Goal: Information Seeking & Learning: Learn about a topic

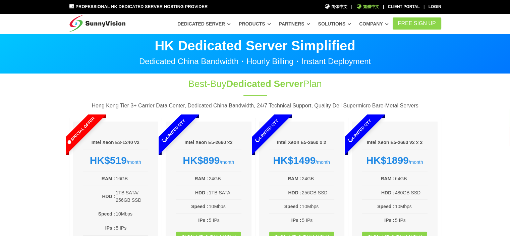
drag, startPoint x: 0, startPoint y: 0, endPoint x: 373, endPoint y: 7, distance: 372.9
click at [373, 7] on span "繁體中文" at bounding box center [367, 7] width 23 height 6
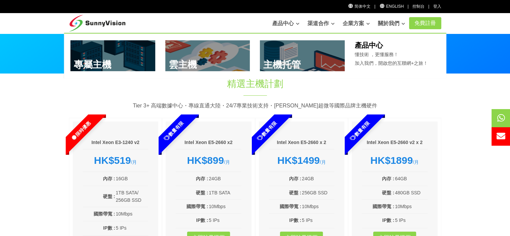
click at [276, 25] on link "產品中心" at bounding box center [285, 23] width 27 height 13
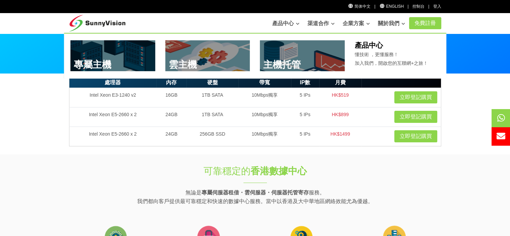
click at [283, 23] on link "產品中心" at bounding box center [285, 23] width 27 height 13
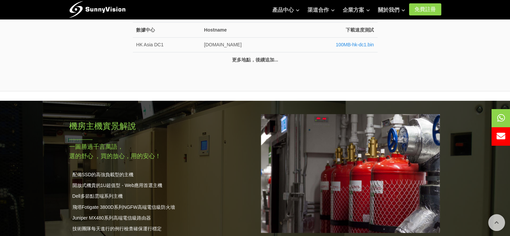
scroll to position [527, 0]
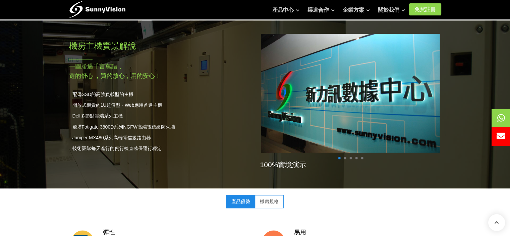
click at [344, 157] on span at bounding box center [345, 158] width 2 height 2
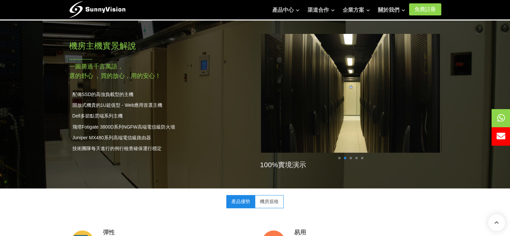
click at [350, 157] on span at bounding box center [350, 158] width 2 height 2
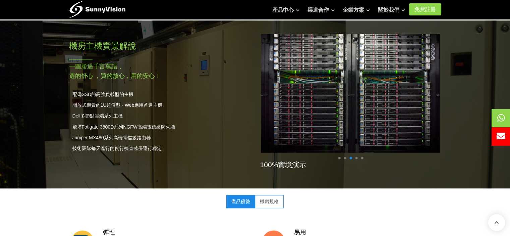
click at [353, 157] on ul at bounding box center [350, 158] width 28 height 2
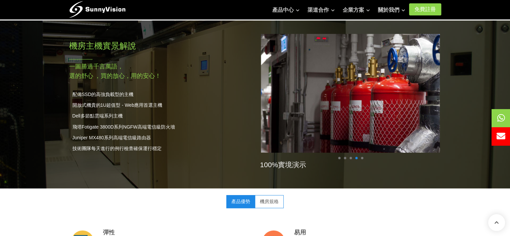
click at [361, 157] on span at bounding box center [362, 158] width 2 height 2
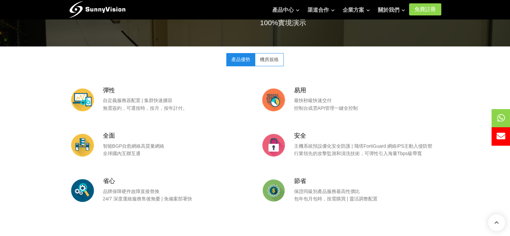
scroll to position [682, 0]
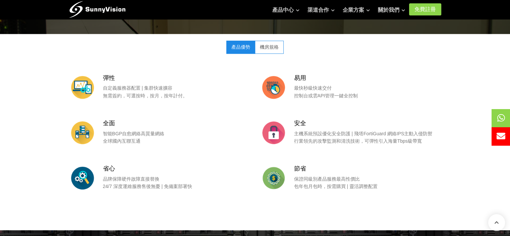
click at [265, 45] on link "機房規格" at bounding box center [269, 47] width 29 height 13
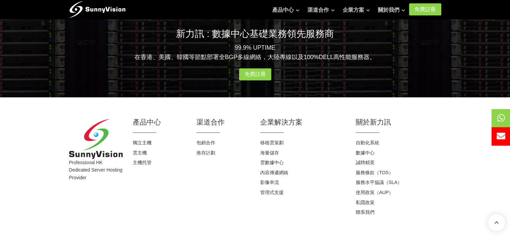
scroll to position [1072, 0]
